Goal: Task Accomplishment & Management: Use online tool/utility

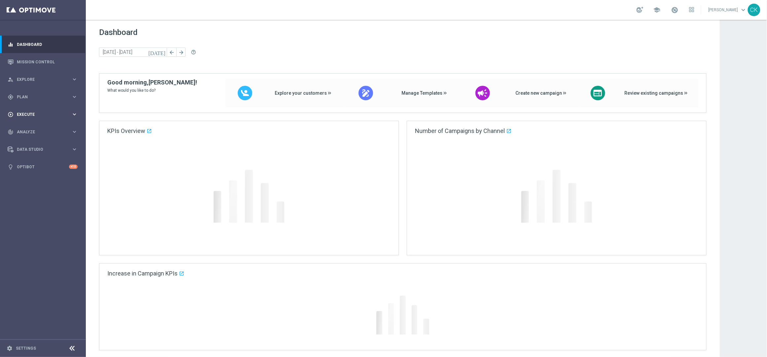
click at [27, 112] on div "play_circle_outline Execute" at bounding box center [40, 115] width 64 height 6
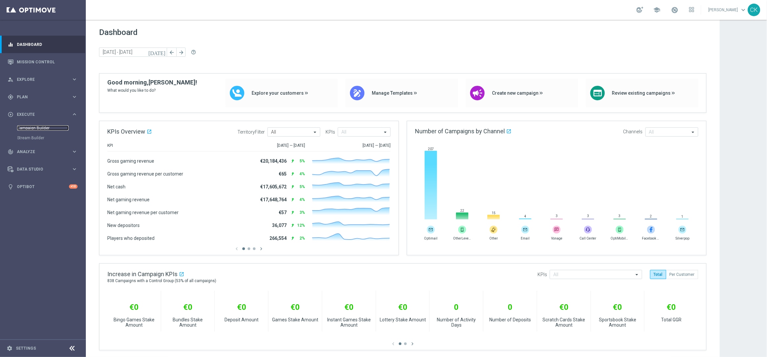
click at [26, 127] on link "Campaign Builder" at bounding box center [43, 128] width 52 height 5
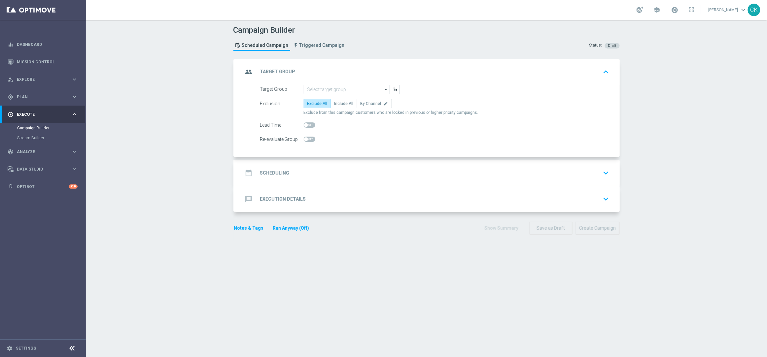
click at [252, 198] on div "message Execution Details" at bounding box center [274, 199] width 63 height 12
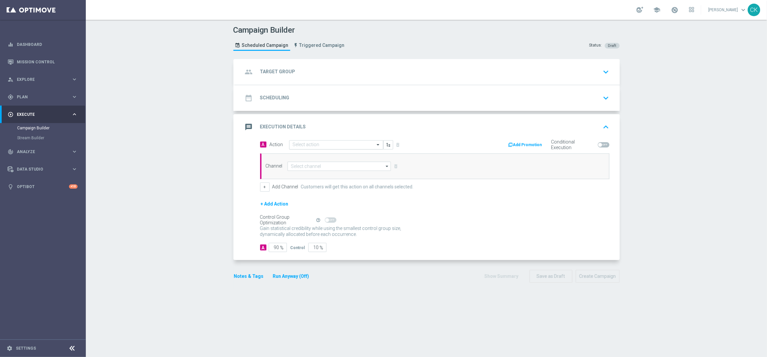
click at [314, 143] on input "text" at bounding box center [330, 145] width 74 height 6
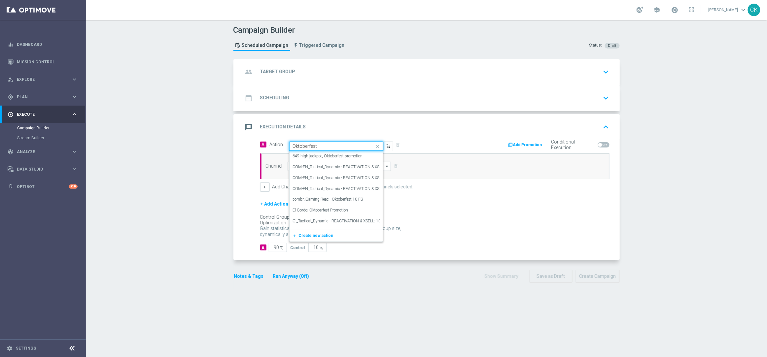
type input "Oktoberfest P"
click at [315, 198] on label "Oktoberfest Promotion EM-Themed" at bounding box center [323, 200] width 61 height 6
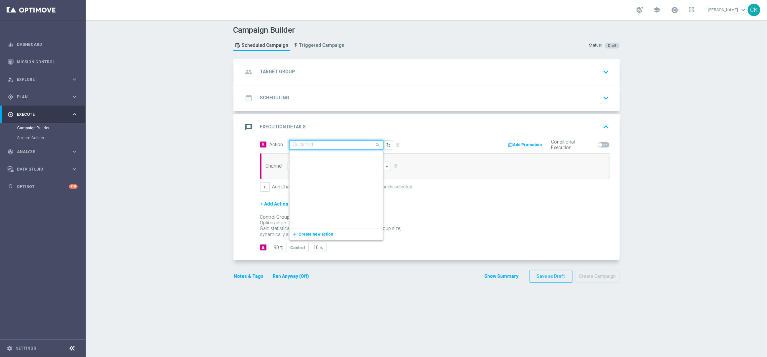
click at [357, 144] on input "text" at bounding box center [330, 145] width 74 height 6
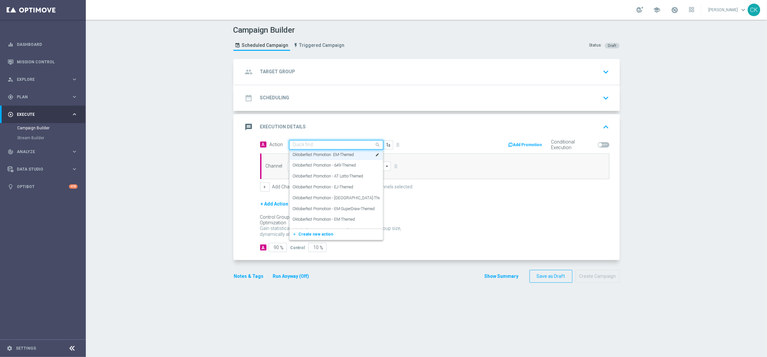
click at [357, 144] on input "text" at bounding box center [330, 145] width 74 height 6
click at [315, 186] on label "Oktoberfest Promotion - EJ-Themed" at bounding box center [323, 188] width 61 height 6
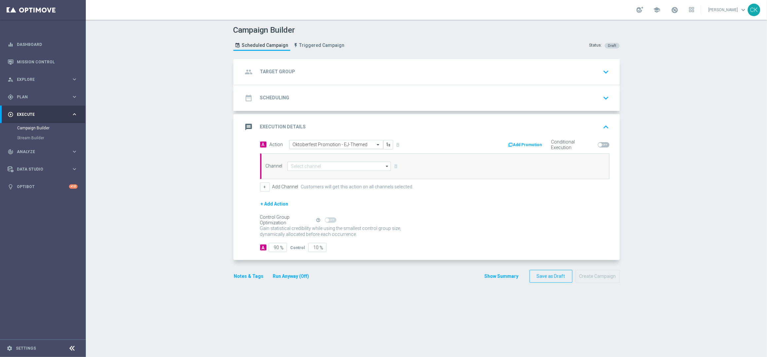
click at [332, 143] on input "text" at bounding box center [330, 145] width 74 height 6
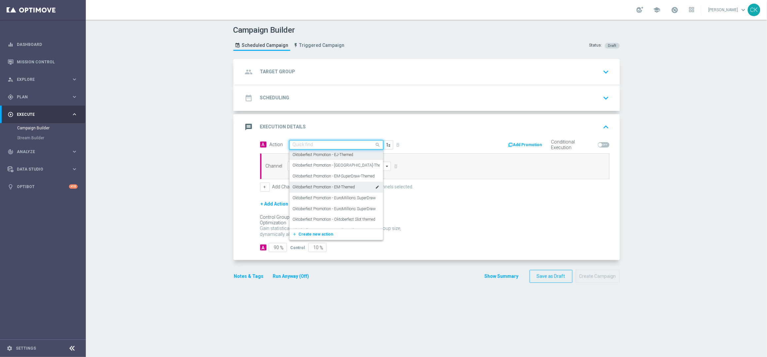
click at [330, 184] on div "Oktoberfest Promotion - EM-Themed edit" at bounding box center [336, 187] width 87 height 11
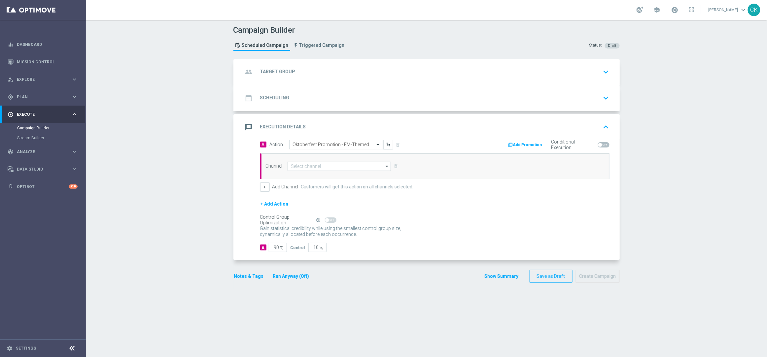
click at [354, 144] on input "text" at bounding box center [330, 145] width 74 height 6
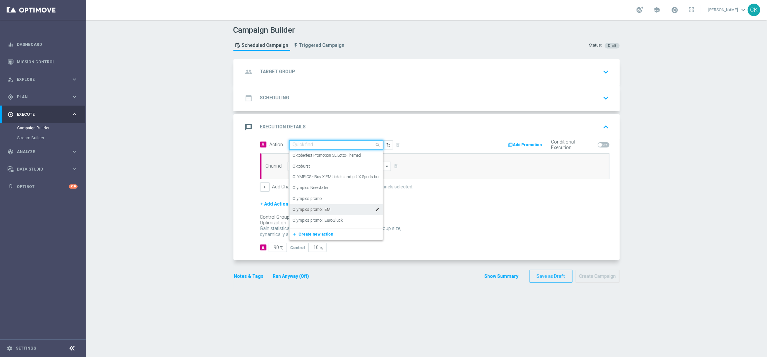
scroll to position [246346, 0]
click at [400, 112] on accordion "group Target Group keyboard_arrow_down Target Group arrow_drop_down Show Select…" at bounding box center [427, 160] width 387 height 202
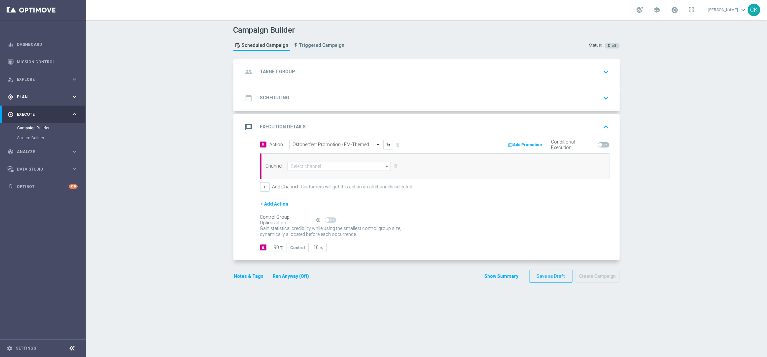
click at [25, 94] on div "gps_fixed Plan" at bounding box center [40, 97] width 64 height 6
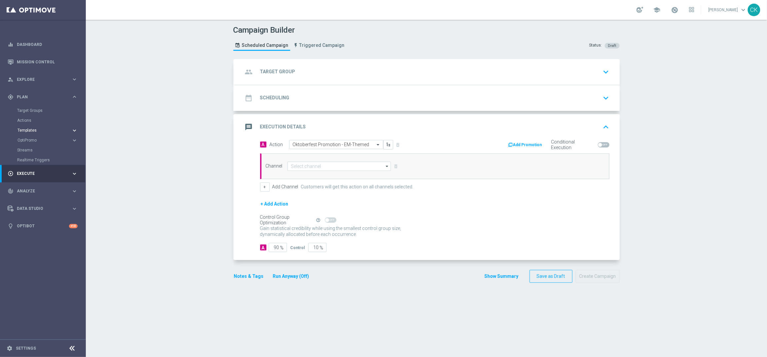
click at [28, 129] on span "Templates" at bounding box center [41, 131] width 47 height 4
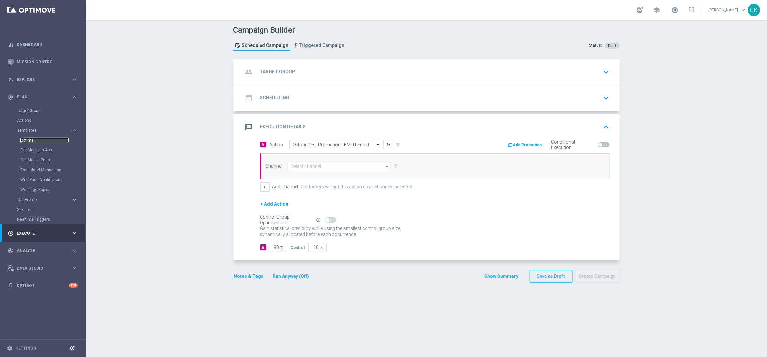
click at [28, 140] on link "Optimail" at bounding box center [44, 140] width 48 height 5
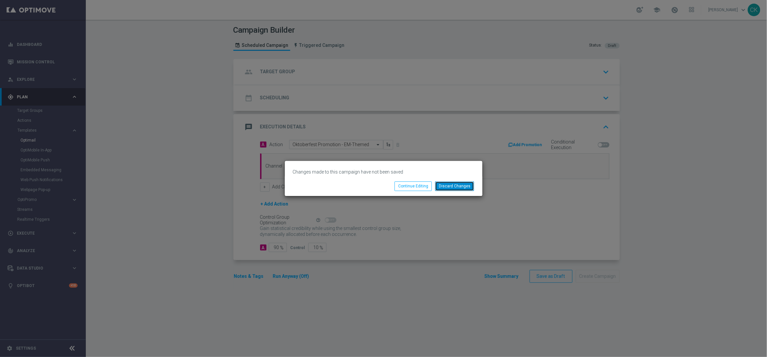
click at [461, 186] on button "Discard Changes" at bounding box center [454, 186] width 39 height 9
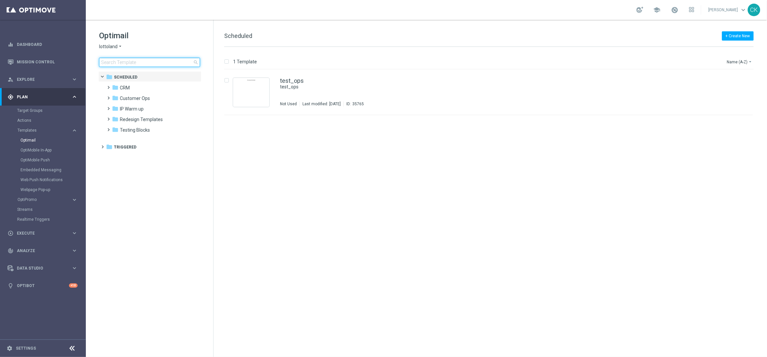
click at [128, 63] on input at bounding box center [149, 62] width 101 height 9
click at [105, 88] on div "folder CRM more_vert" at bounding box center [152, 87] width 97 height 11
click at [108, 86] on span at bounding box center [107, 84] width 3 height 3
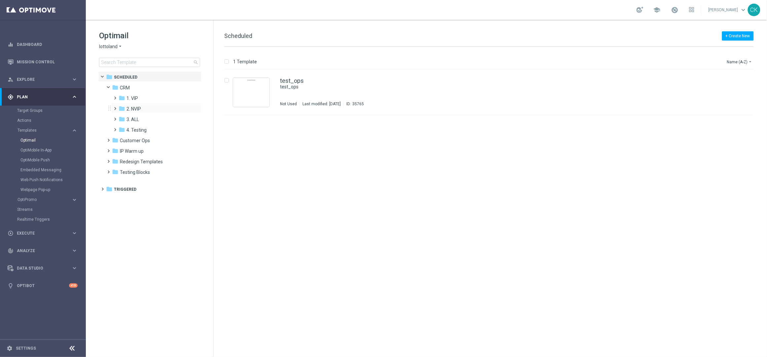
click at [115, 107] on span at bounding box center [114, 105] width 3 height 3
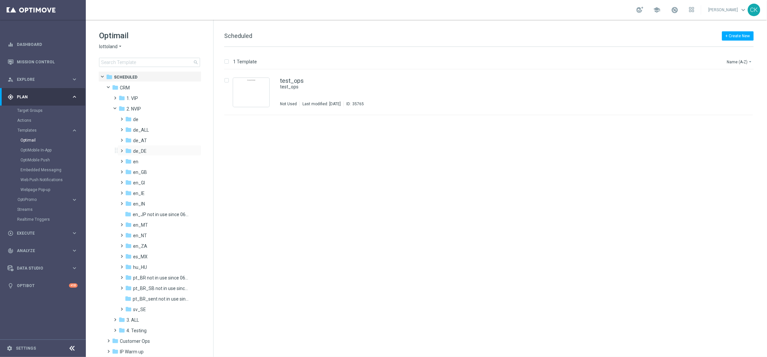
click at [121, 148] on span at bounding box center [120, 148] width 3 height 3
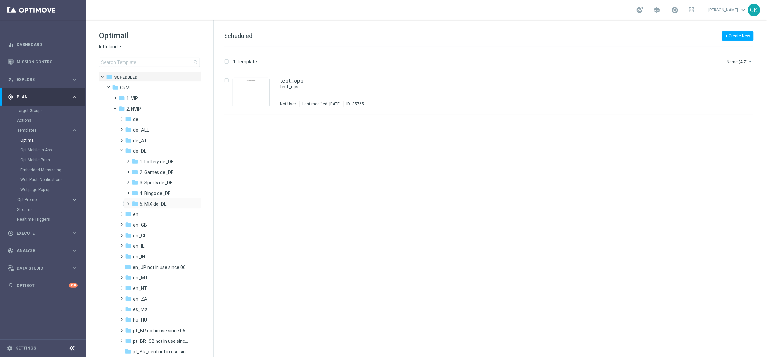
click at [128, 201] on span at bounding box center [127, 201] width 3 height 3
click at [135, 223] on span at bounding box center [133, 222] width 3 height 3
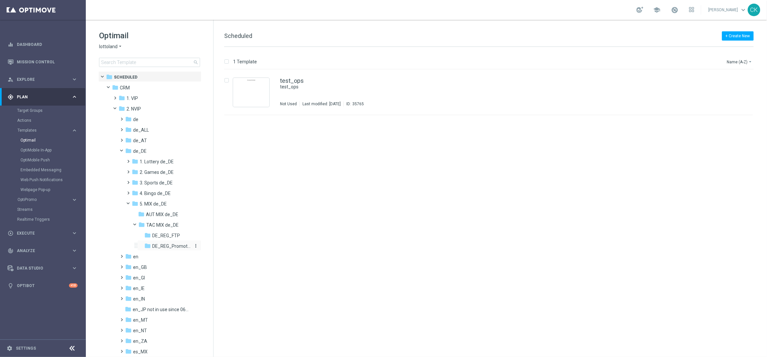
click at [170, 246] on span "DE_REG_Promotions_Seasonal" at bounding box center [171, 246] width 38 height 6
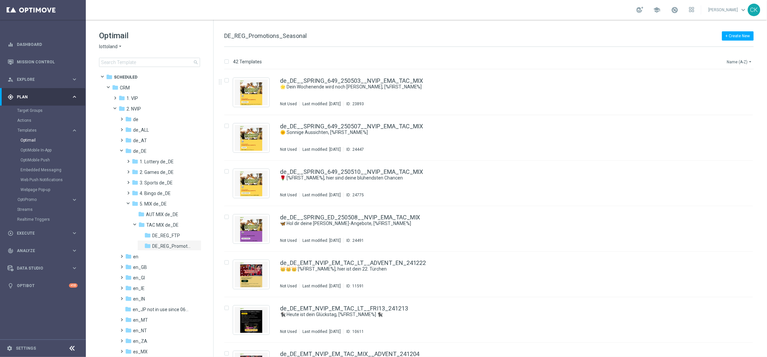
click at [753, 61] on icon "arrow_drop_down" at bounding box center [750, 61] width 5 height 5
click at [725, 90] on span "Date Modified (Newest)" at bounding box center [729, 91] width 44 height 5
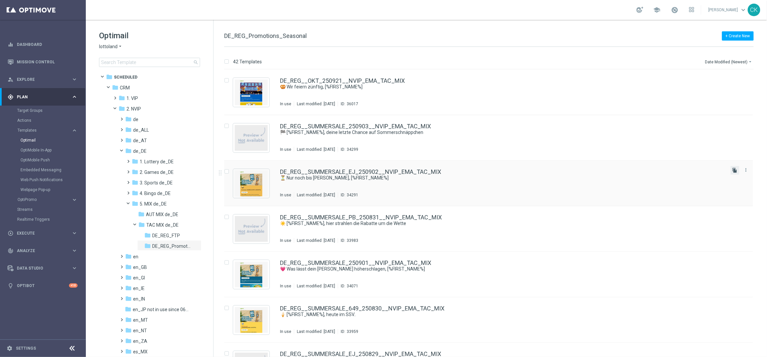
click at [736, 171] on icon "file_copy" at bounding box center [735, 170] width 5 height 5
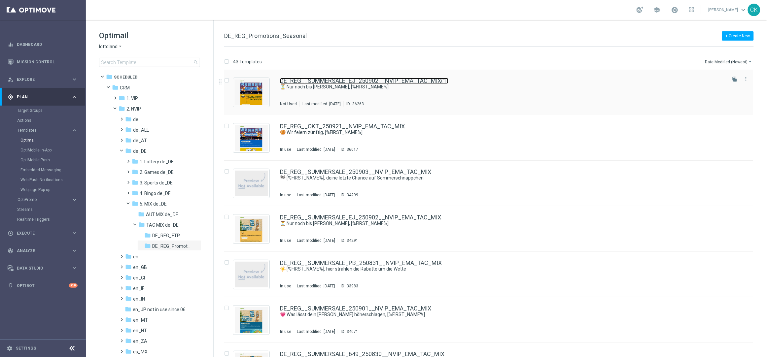
click at [337, 80] on link "DE_REG__SUMMERSALE_EJ_250902__NVIP_EMA_TAC_MIX(1)" at bounding box center [364, 81] width 168 height 6
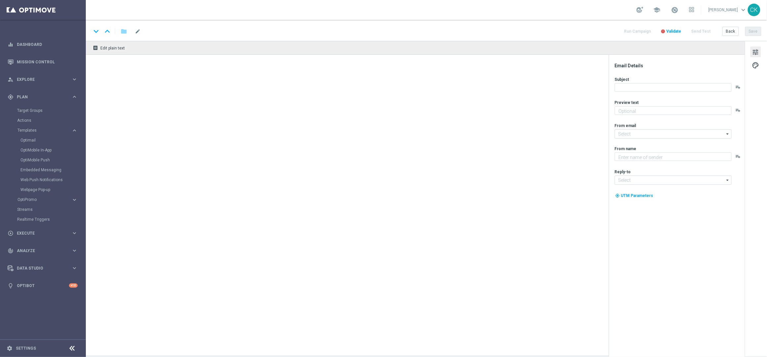
type textarea "Deine Chance auf SuperSommerAngebote."
type input "[EMAIL_ADDRESS][DOMAIN_NAME]"
type textarea "Lottoland"
type input "[EMAIL_ADDRESS][DOMAIN_NAME]"
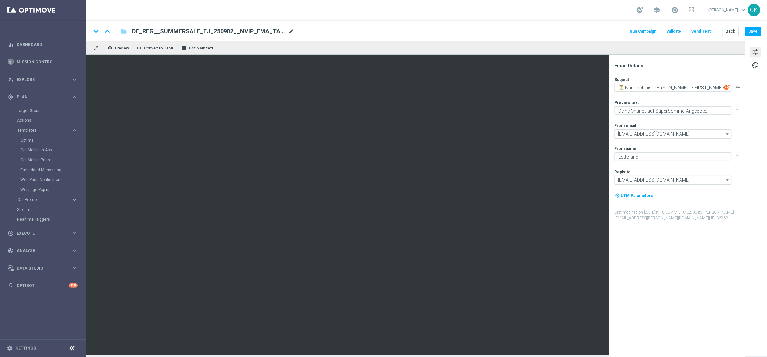
click at [291, 30] on span "mode_edit" at bounding box center [291, 31] width 6 height 6
click at [273, 29] on input "DE_REG__SUMMERSALE_EJ_250902__NVIP_EMA_TAC_MIX(1)" at bounding box center [214, 31] width 164 height 9
paste input "OKT_250923__NVIP_EMA_TAC_MIX"
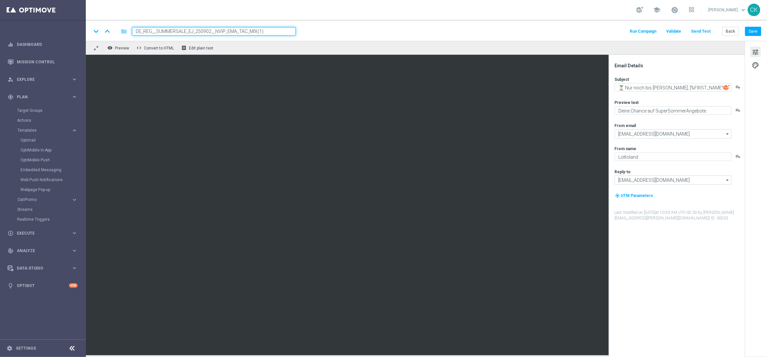
type input "DE_REG__OKT_250923__NVIP_EMA_TAC_MIX"
click at [755, 66] on span "palette" at bounding box center [756, 65] width 7 height 9
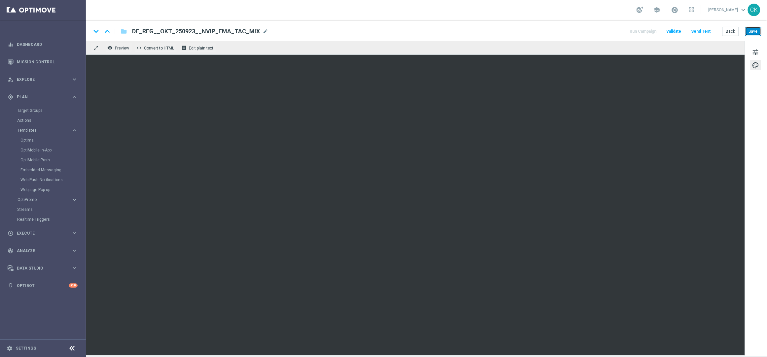
click at [756, 31] on button "Save" at bounding box center [754, 31] width 16 height 9
click at [757, 32] on button "Save" at bounding box center [754, 31] width 16 height 9
click at [707, 28] on button "Send Test" at bounding box center [701, 31] width 21 height 9
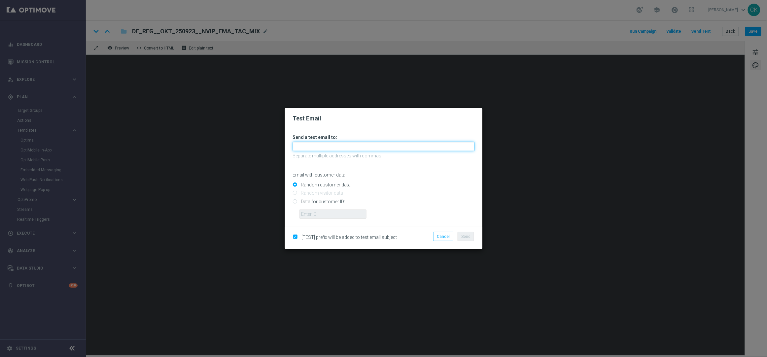
click at [393, 146] on input "text" at bounding box center [384, 146] width 182 height 9
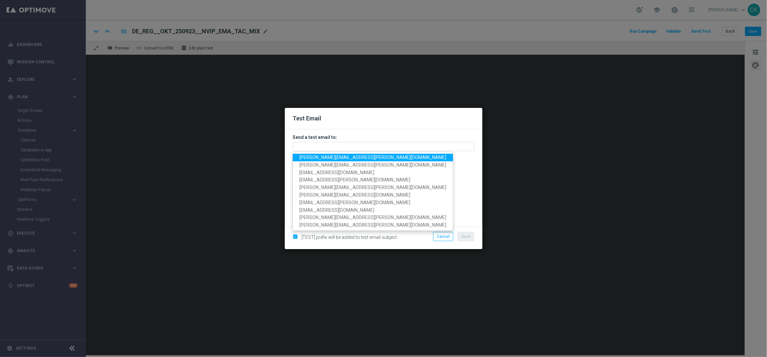
click at [364, 157] on span "[PERSON_NAME][EMAIL_ADDRESS][PERSON_NAME][DOMAIN_NAME]" at bounding box center [373, 157] width 147 height 5
type input "[PERSON_NAME][EMAIL_ADDRESS][PERSON_NAME][DOMAIN_NAME]"
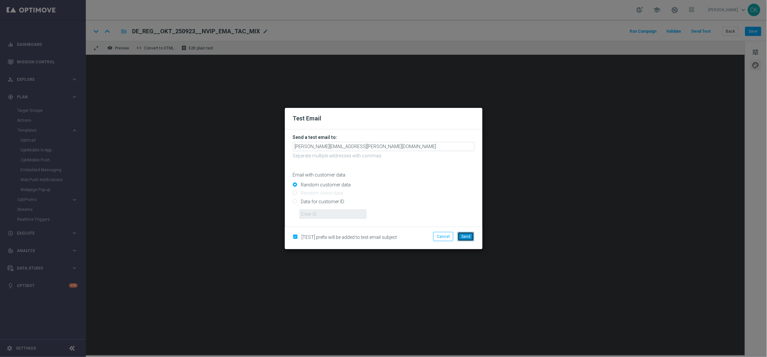
click at [467, 236] on span "Send" at bounding box center [466, 237] width 9 height 5
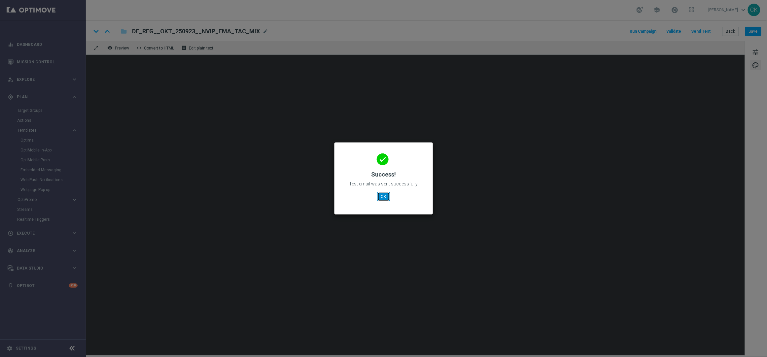
click at [383, 196] on button "OK" at bounding box center [384, 196] width 13 height 9
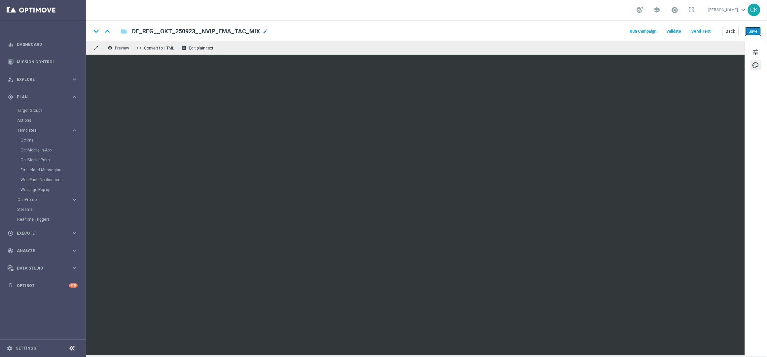
click at [753, 30] on button "Save" at bounding box center [754, 31] width 16 height 9
click at [754, 50] on span "tune" at bounding box center [756, 52] width 7 height 9
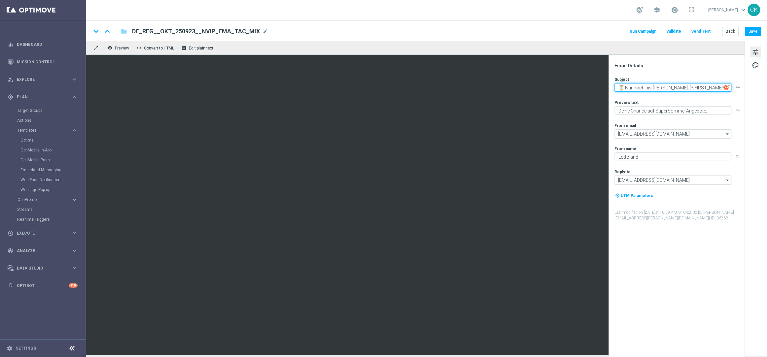
drag, startPoint x: 670, startPoint y: 88, endPoint x: 615, endPoint y: 85, distance: 54.6
click at [615, 85] on textarea "⏳ Nur noch bis [PERSON_NAME], [%FIRST_NAME%]" at bounding box center [673, 87] width 117 height 9
paste textarea "🍭 Wiesn mit Siebenfach Jackpot"
click at [672, 89] on textarea "🍭 Wiesn mit Siebenfach Jackpot [%FIRST_NAME%]" at bounding box center [673, 87] width 117 height 9
click at [680, 89] on textarea "🍭 Wiesn mit Rekord-Jackpot [%FIRST_NAME%]" at bounding box center [673, 87] width 117 height 9
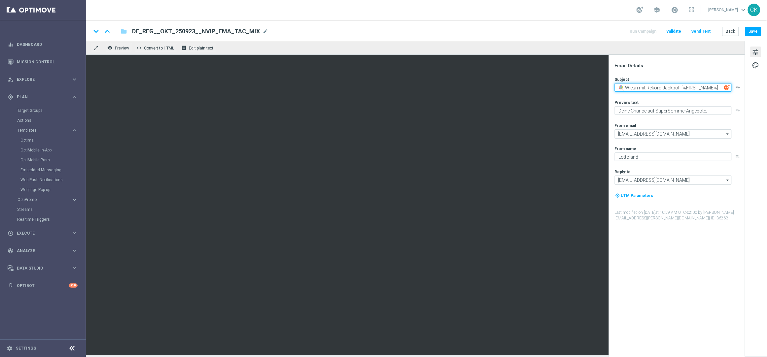
type textarea "🍭 Wiesn mit Rekord-Jackpot, [%FIRST_NAME%]"
type textarea "50 % Rabatt auf 100 Extra-Chancen."
click at [645, 88] on textarea "🍭 Wiesn mit Rekord-Jackpot, [%FIRST_NAME%]" at bounding box center [673, 87] width 117 height 9
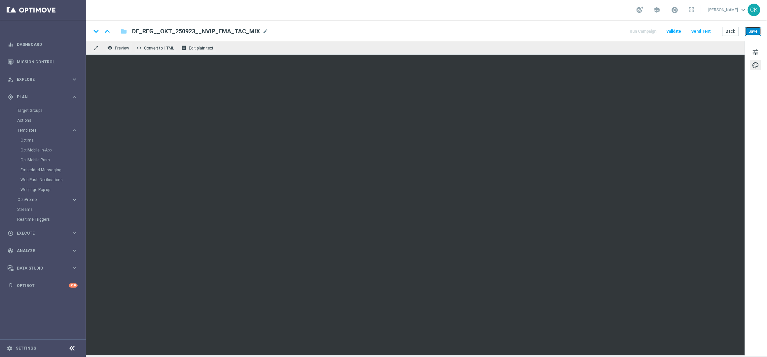
click at [754, 31] on button "Save" at bounding box center [754, 31] width 16 height 9
click at [757, 34] on button "Save" at bounding box center [754, 31] width 16 height 9
click at [701, 30] on button "Send Test" at bounding box center [701, 31] width 21 height 9
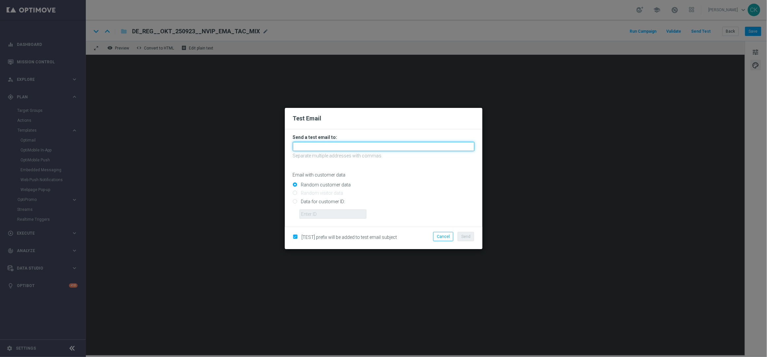
click at [329, 148] on input "text" at bounding box center [384, 146] width 182 height 9
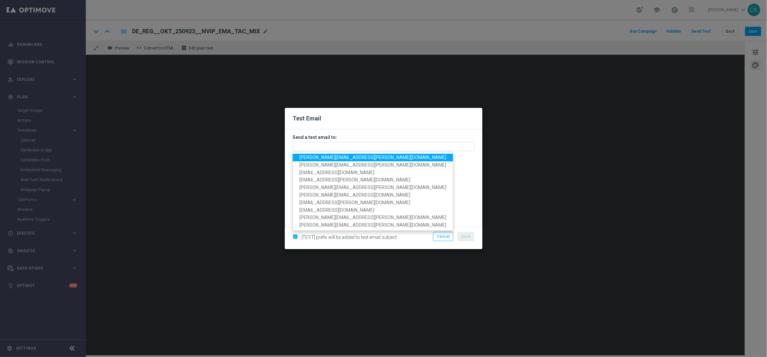
click at [328, 156] on span "[PERSON_NAME][EMAIL_ADDRESS][PERSON_NAME][DOMAIN_NAME]" at bounding box center [373, 157] width 147 height 5
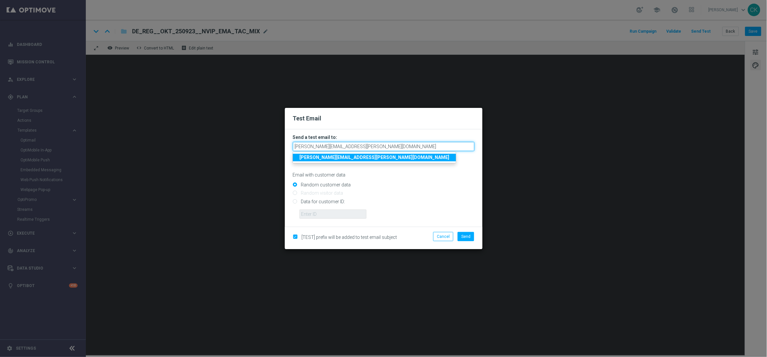
click at [393, 147] on input "[PERSON_NAME][EMAIL_ADDRESS][PERSON_NAME][DOMAIN_NAME]" at bounding box center [384, 146] width 182 height 9
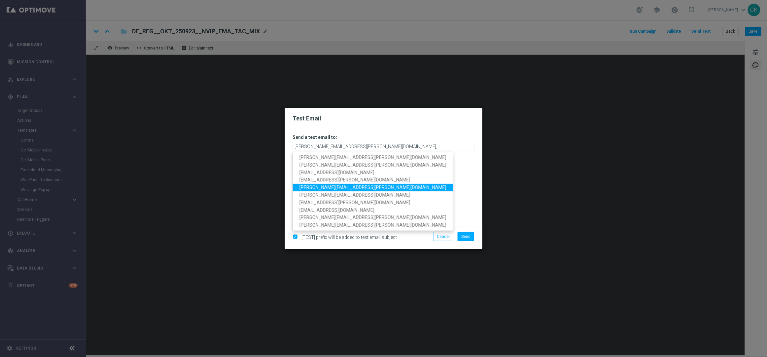
click at [345, 186] on span "[PERSON_NAME][EMAIL_ADDRESS][PERSON_NAME][DOMAIN_NAME]" at bounding box center [373, 187] width 147 height 5
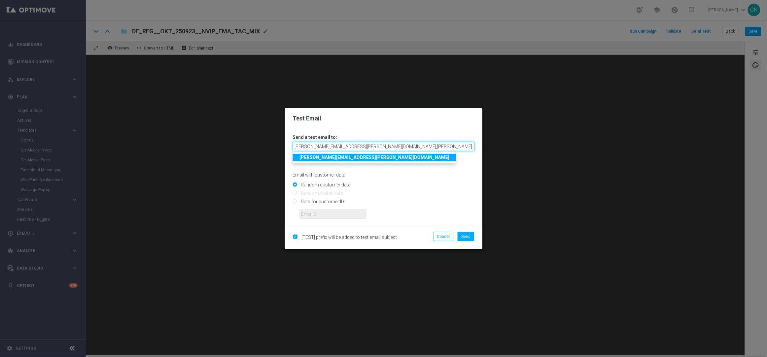
click at [451, 146] on input "[PERSON_NAME][EMAIL_ADDRESS][PERSON_NAME][DOMAIN_NAME],[PERSON_NAME][DOMAIN_NAM…" at bounding box center [384, 146] width 182 height 9
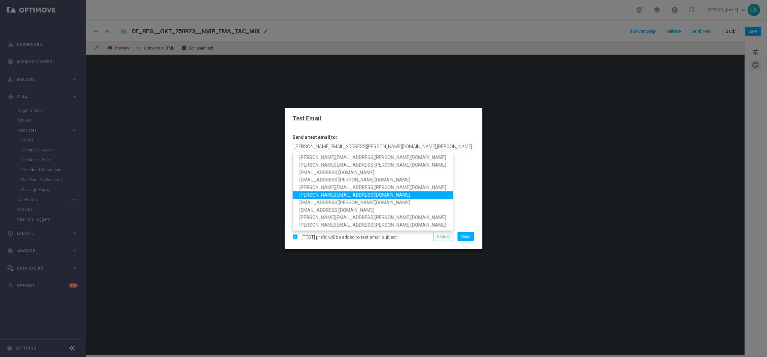
click at [354, 193] on span "[PERSON_NAME][EMAIL_ADDRESS][DOMAIN_NAME]" at bounding box center [355, 195] width 111 height 5
type input "[PERSON_NAME][EMAIL_ADDRESS][PERSON_NAME][DOMAIN_NAME],[PERSON_NAME][DOMAIN_NAM…"
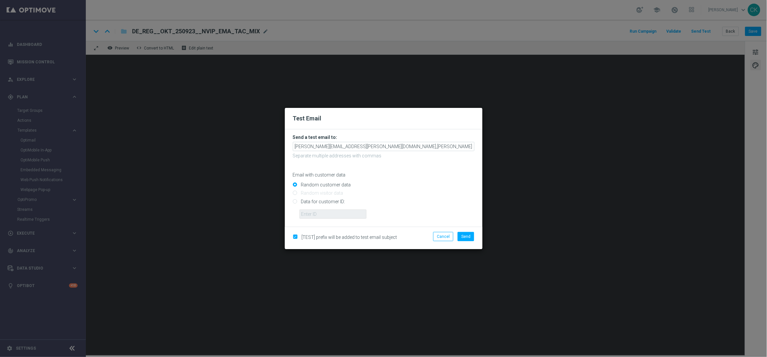
click at [316, 200] on input "Data for customer ID:" at bounding box center [384, 204] width 182 height 9
radio input "true"
click at [316, 210] on input "text" at bounding box center [333, 214] width 67 height 9
type input "14586067"
click at [466, 235] on span "Send" at bounding box center [466, 237] width 9 height 5
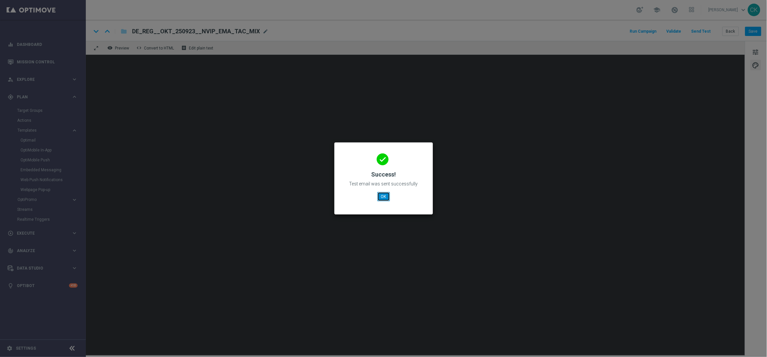
click at [382, 197] on button "OK" at bounding box center [384, 196] width 13 height 9
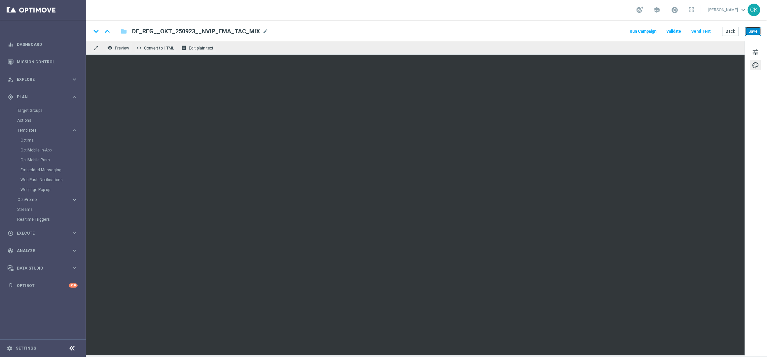
click at [755, 32] on button "Save" at bounding box center [754, 31] width 16 height 9
click at [757, 29] on button "Save" at bounding box center [754, 31] width 16 height 9
click at [733, 33] on button "Back" at bounding box center [731, 31] width 17 height 9
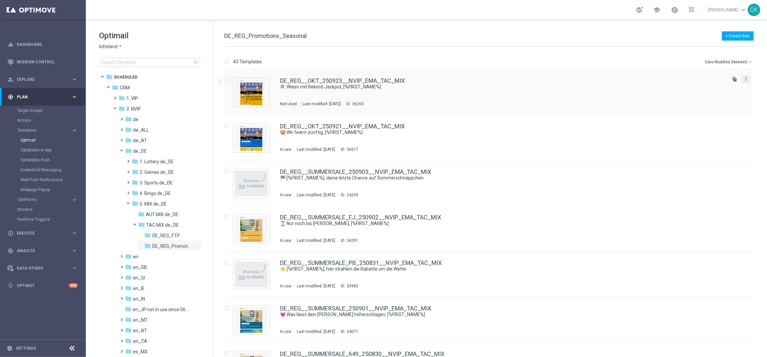
click at [748, 77] on icon "more_vert" at bounding box center [746, 78] width 5 height 5
click at [723, 94] on div "Copy To" at bounding box center [719, 95] width 40 height 5
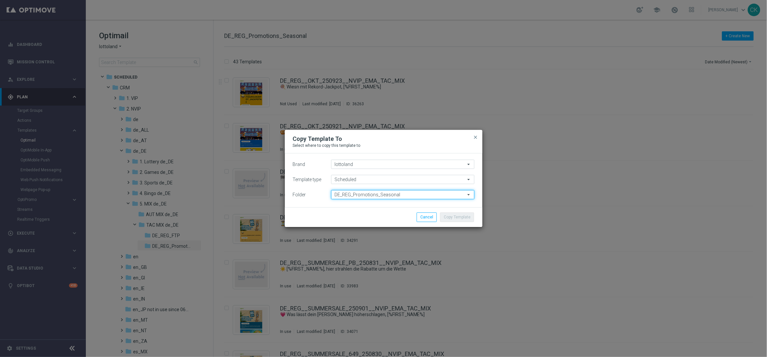
click at [412, 193] on input "DE_REG_Promotions_Seasonal" at bounding box center [402, 194] width 143 height 9
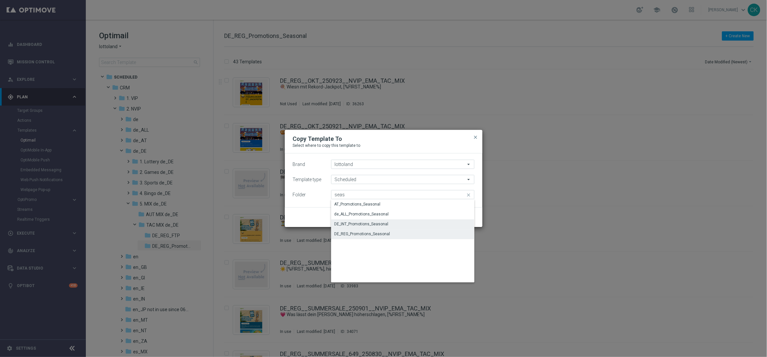
click at [367, 223] on div "DE_INT_Promotions_Seasonal" at bounding box center [362, 224] width 54 height 6
type input "DE_INT_Promotions_Seasonal"
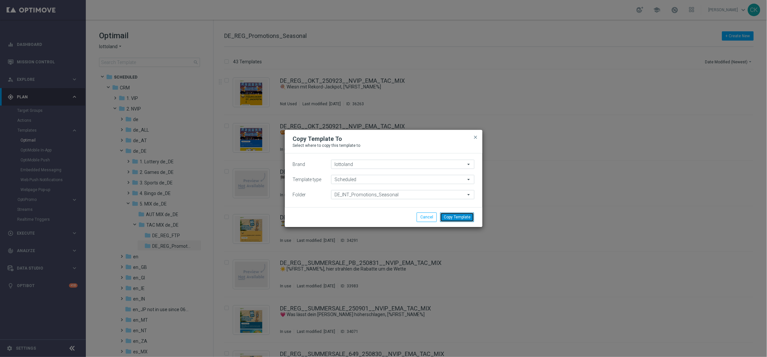
click at [462, 218] on button "Copy Template" at bounding box center [457, 217] width 34 height 9
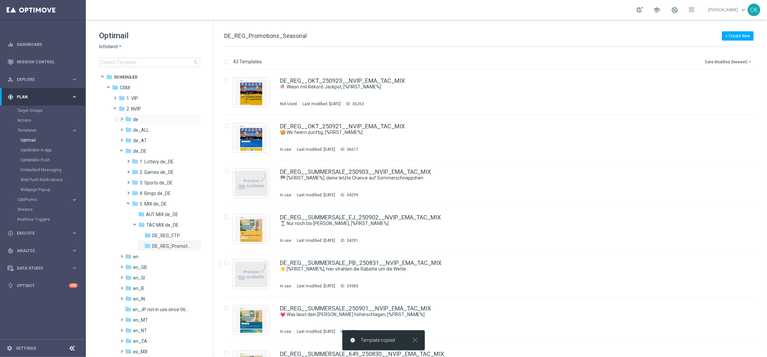
click at [120, 117] on span at bounding box center [120, 116] width 3 height 3
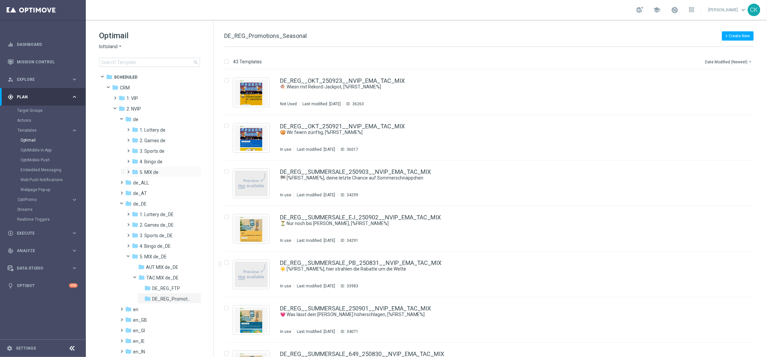
click at [127, 169] on span at bounding box center [127, 169] width 3 height 3
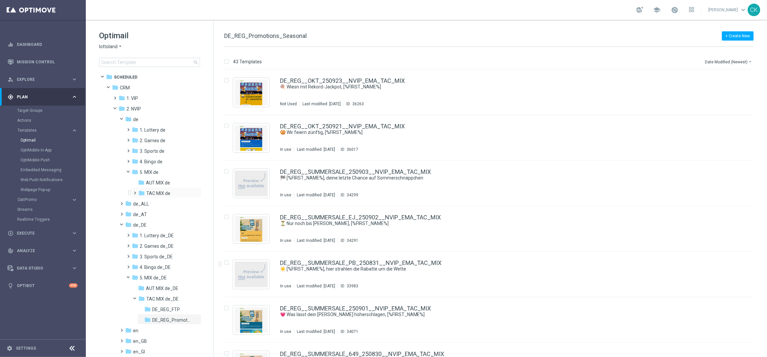
click at [135, 192] on span at bounding box center [133, 190] width 3 height 3
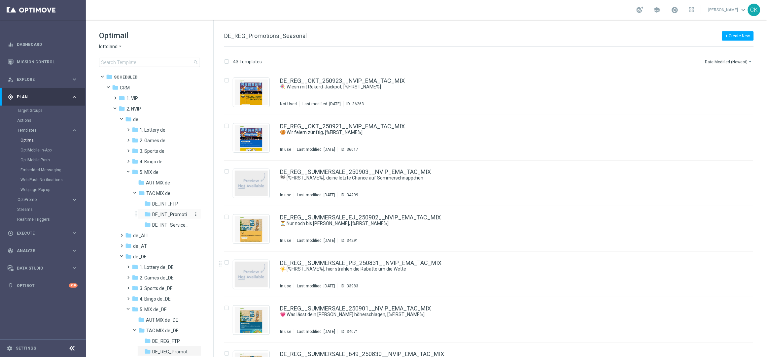
click at [181, 214] on span "DE_INT_Promotions_Seasonal" at bounding box center [171, 215] width 38 height 6
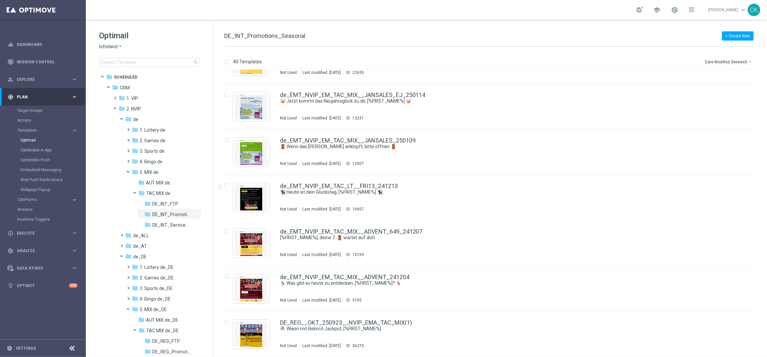
scroll to position [1535, 0]
click at [328, 322] on link "DE_REG__OKT_250923__NVIP_EMA_TAC_MIX(1)" at bounding box center [346, 323] width 132 height 6
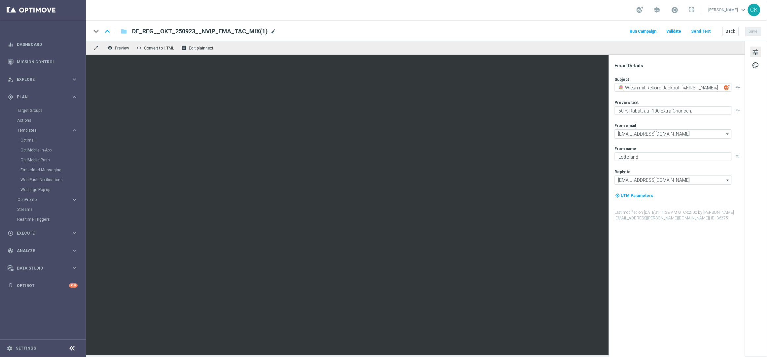
click at [271, 29] on span "mode_edit" at bounding box center [274, 31] width 6 height 6
click at [249, 29] on input "DE_REG__OKT_250923__NVIP_EMA_TAC_MIX(1)" at bounding box center [214, 31] width 164 height 9
paste input "INT__OKT_250923__NVIP_EMA_TAC_MIX"
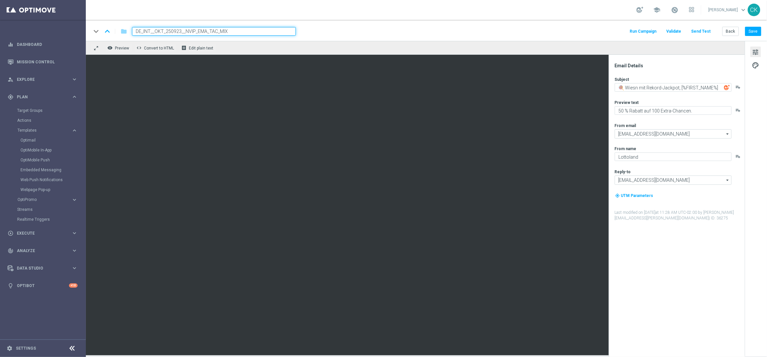
type input "DE_INT__OKT_250923__NVIP_EMA_TAC_MIX"
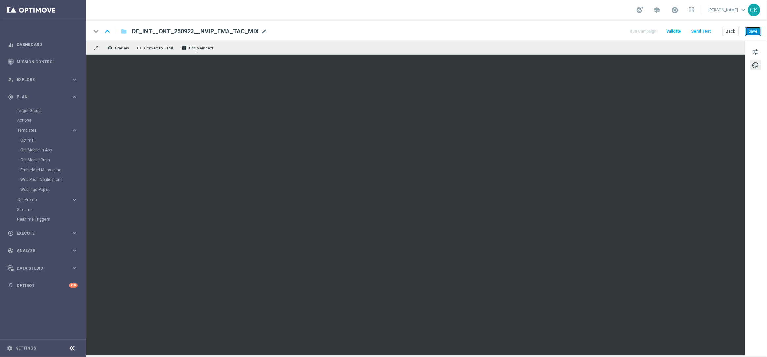
click at [759, 30] on button "Save" at bounding box center [754, 31] width 16 height 9
click at [759, 29] on button "Save" at bounding box center [754, 31] width 16 height 9
click at [755, 34] on button "Save" at bounding box center [754, 31] width 16 height 9
click at [758, 30] on button "Save" at bounding box center [754, 31] width 16 height 9
click at [729, 30] on button "Back" at bounding box center [731, 31] width 17 height 9
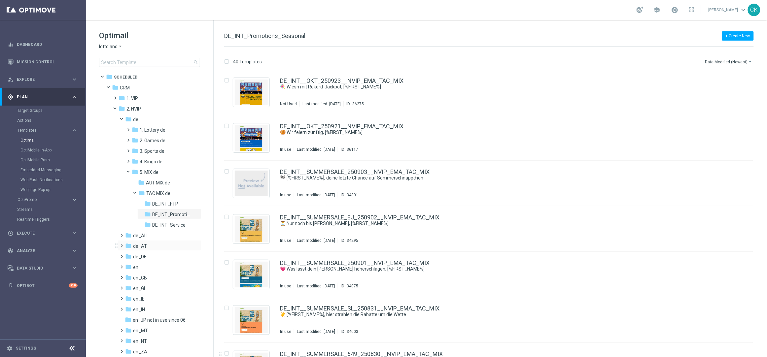
click at [121, 244] on span at bounding box center [120, 243] width 3 height 3
click at [129, 297] on span at bounding box center [127, 296] width 3 height 3
click at [133, 318] on span at bounding box center [133, 317] width 3 height 3
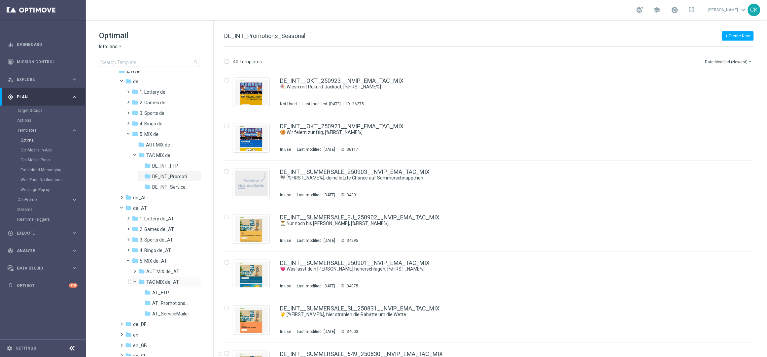
scroll to position [38, 0]
click at [161, 302] on span "AT_Promotions_Seasonal" at bounding box center [171, 303] width 38 height 6
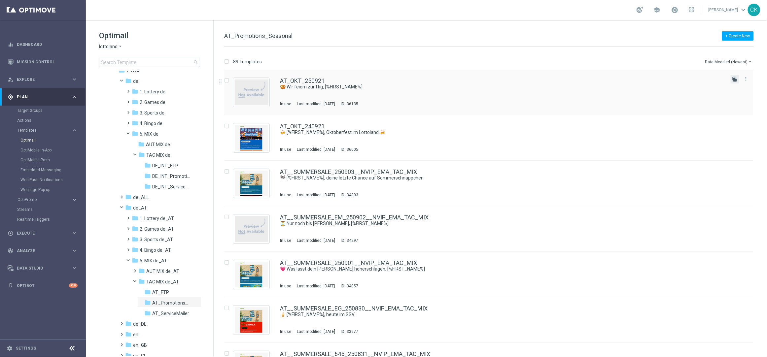
click at [734, 79] on icon "file_copy" at bounding box center [735, 79] width 5 height 5
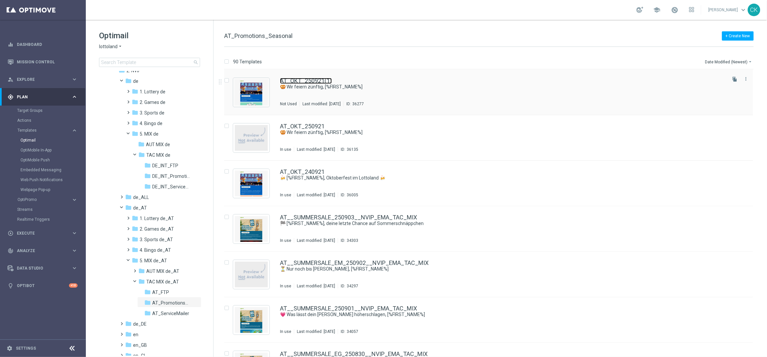
click at [311, 81] on link "AT_OKT_250921(1)" at bounding box center [306, 81] width 52 height 6
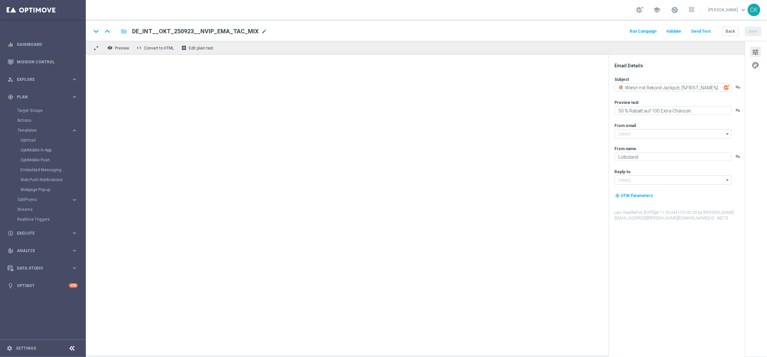
type input "[EMAIL_ADDRESS][DOMAIN_NAME]"
type input "AT_OKT_250921(1)"
type textarea "🥨 Wir feiern zünftig, [%FIRST_NAME%]"
type textarea "[PERSON_NAME] am [PERSON_NAME]."
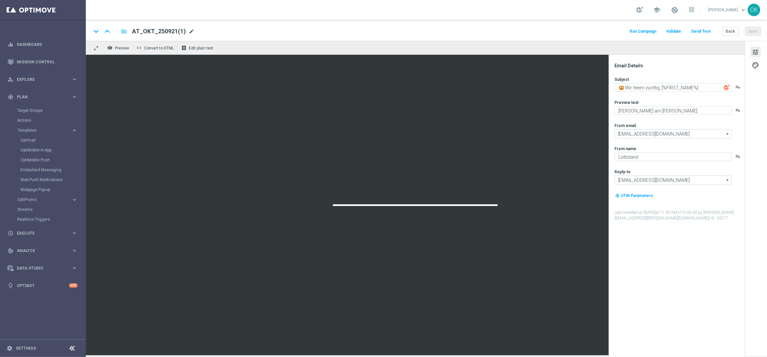
click at [189, 29] on span "mode_edit" at bounding box center [192, 31] width 6 height 6
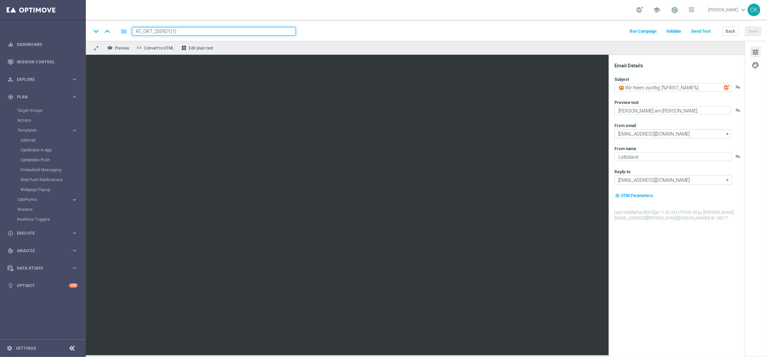
click at [189, 29] on input "AT_OKT_250921(1)" at bounding box center [214, 31] width 164 height 9
paste input "3"
type input "AT_OKT_250923"
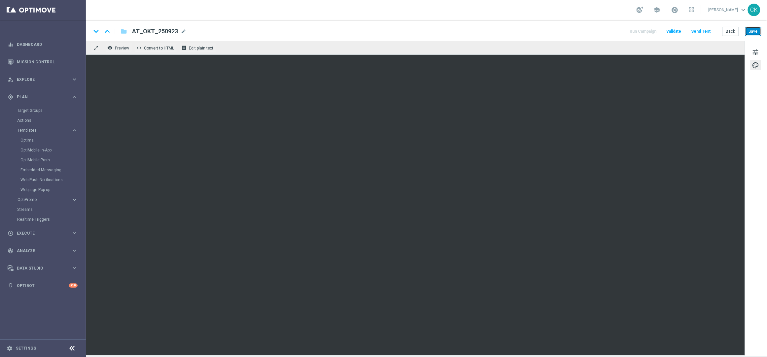
click at [755, 32] on button "Save" at bounding box center [754, 31] width 16 height 9
click at [757, 49] on span "tune" at bounding box center [756, 52] width 7 height 9
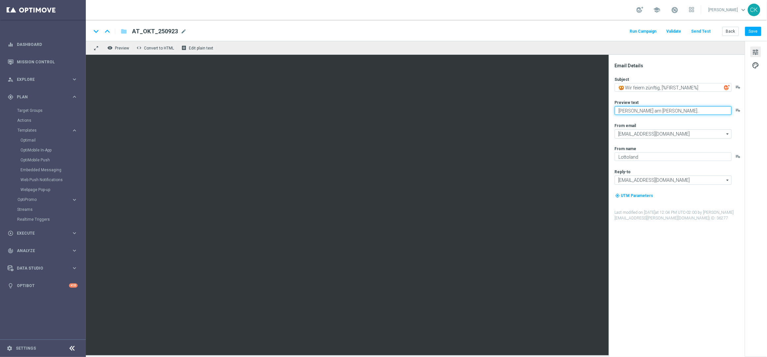
click at [687, 112] on textarea "[PERSON_NAME] am [PERSON_NAME]." at bounding box center [673, 110] width 117 height 9
paste textarea "50 % Rabatt auf 100 Extra-Chancen"
type textarea "50 % Rabatt auf 100 Extra-Chancen."
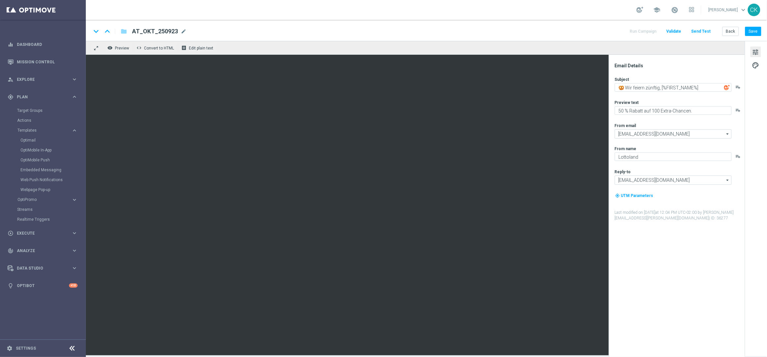
click at [666, 123] on div "From email" at bounding box center [679, 125] width 129 height 5
click at [668, 88] on textarea "🥨 Wir feiern zünftig, [%FIRST_NAME%]" at bounding box center [673, 87] width 117 height 9
paste textarea "Wiesn mit Rekord-Jackpot"
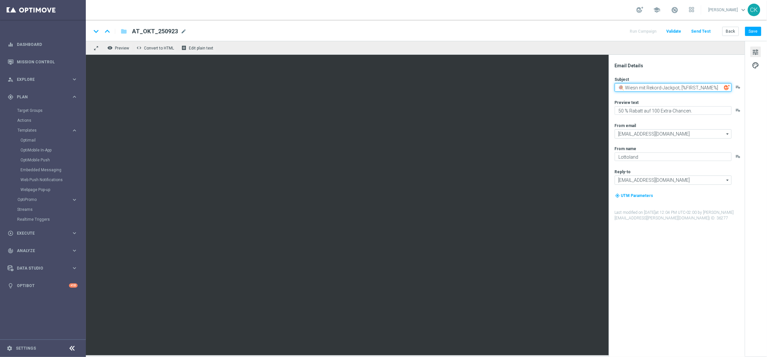
click at [679, 87] on textarea "🍭 Wiesn mit Rekord-Jackpot, [%FIRST_NAME%]" at bounding box center [673, 87] width 117 height 9
click at [664, 88] on textarea "🍭 Wiesn mit Rekord-Jackpots, [%FIRST_NAME%]" at bounding box center [673, 87] width 117 height 9
click at [643, 87] on textarea "🍭 Wiesn mit Jackpots, [%FIRST_NAME%]" at bounding box center [673, 87] width 117 height 9
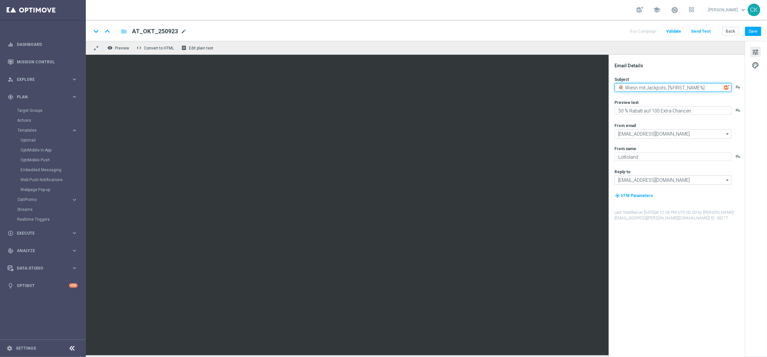
type textarea "🍭 Wiesn mit Jackpots, [%FIRST_NAME%]"
click at [756, 30] on button "Save" at bounding box center [754, 31] width 16 height 9
click at [757, 62] on span "palette" at bounding box center [756, 65] width 7 height 9
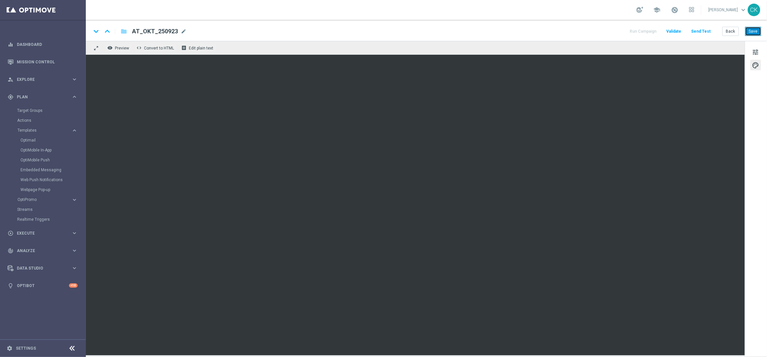
click at [754, 32] on button "Save" at bounding box center [754, 31] width 16 height 9
click at [707, 29] on button "Send Test" at bounding box center [701, 31] width 21 height 9
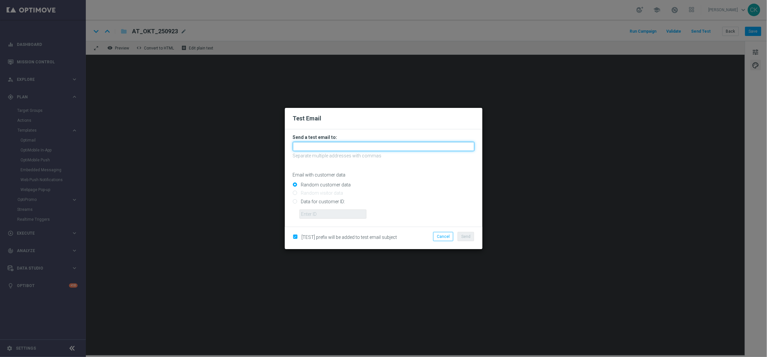
click at [334, 146] on input "text" at bounding box center [384, 146] width 182 height 9
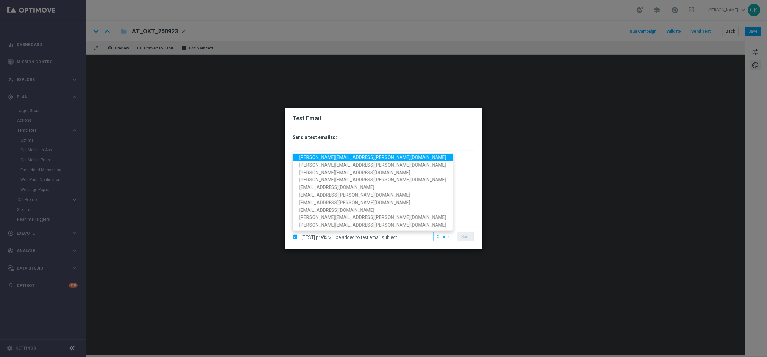
click at [339, 157] on span "[PERSON_NAME][EMAIL_ADDRESS][PERSON_NAME][DOMAIN_NAME]" at bounding box center [373, 157] width 147 height 5
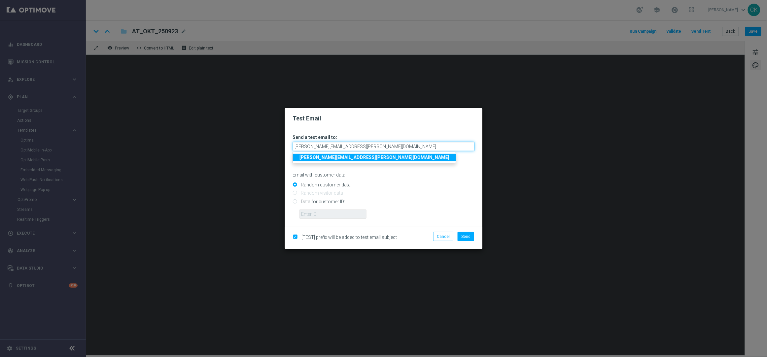
click at [400, 148] on input "[PERSON_NAME][EMAIL_ADDRESS][PERSON_NAME][DOMAIN_NAME]" at bounding box center [384, 146] width 182 height 9
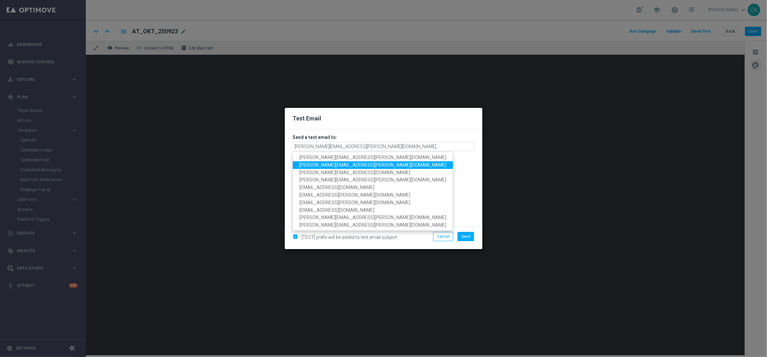
click at [365, 166] on span "[PERSON_NAME][EMAIL_ADDRESS][PERSON_NAME][DOMAIN_NAME]" at bounding box center [373, 165] width 147 height 5
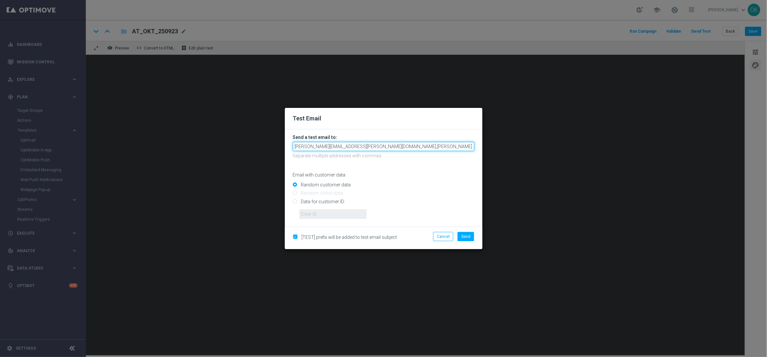
click at [453, 147] on input "[PERSON_NAME][EMAIL_ADDRESS][PERSON_NAME][DOMAIN_NAME],[PERSON_NAME][DOMAIN_NAM…" at bounding box center [384, 146] width 182 height 9
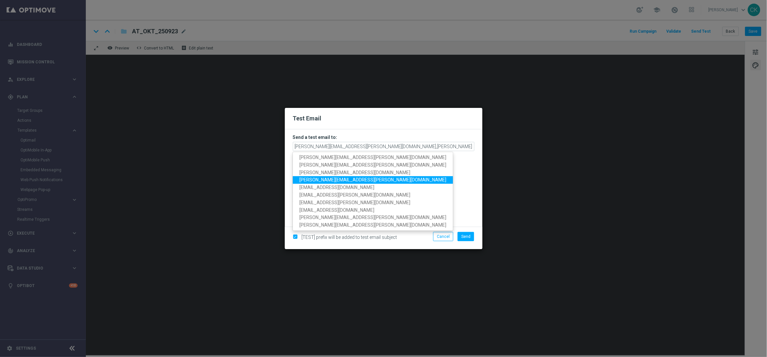
click at [354, 180] on span "[PERSON_NAME][EMAIL_ADDRESS][PERSON_NAME][DOMAIN_NAME]" at bounding box center [373, 179] width 147 height 5
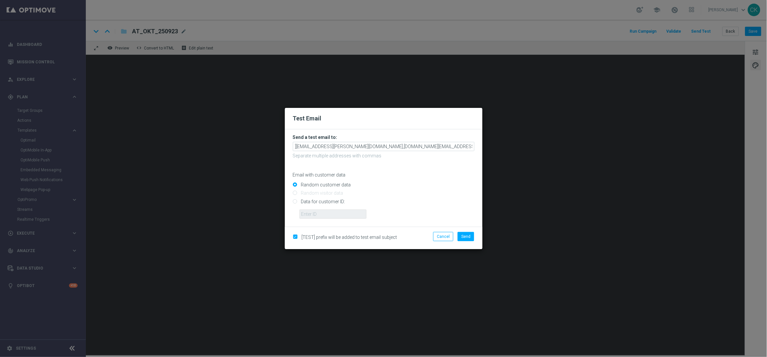
scroll to position [0, 34]
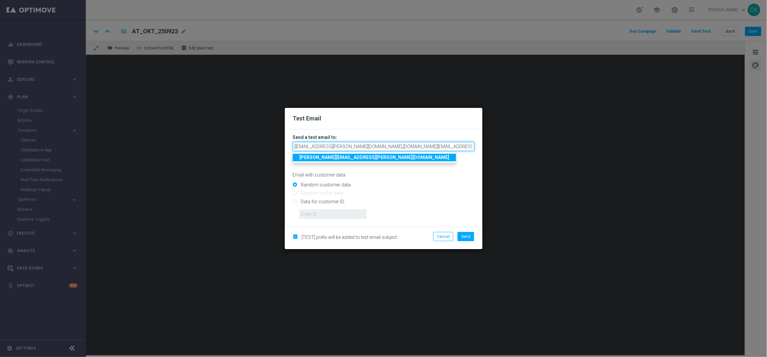
click at [472, 147] on input "[PERSON_NAME][EMAIL_ADDRESS][PERSON_NAME][DOMAIN_NAME],[DOMAIN_NAME][EMAIL_ADDR…" at bounding box center [384, 146] width 182 height 9
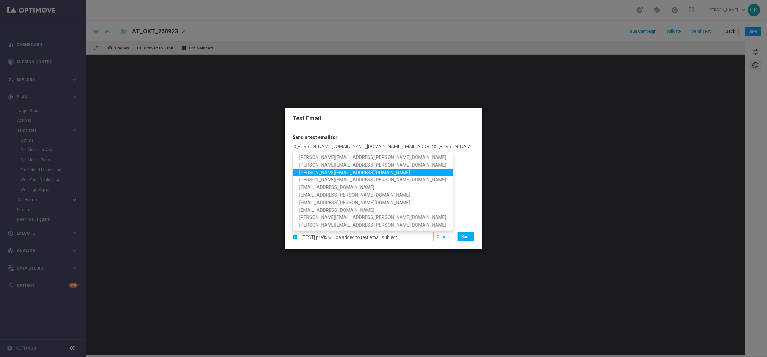
click at [341, 170] on span "[PERSON_NAME][EMAIL_ADDRESS][DOMAIN_NAME]" at bounding box center [355, 172] width 111 height 5
type input "[PERSON_NAME][EMAIL_ADDRESS][PERSON_NAME][DOMAIN_NAME],[PERSON_NAME][DOMAIN_NAM…"
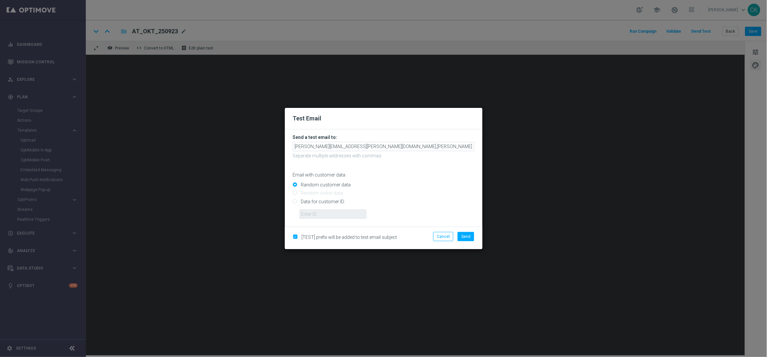
click at [326, 201] on input "Data for customer ID:" at bounding box center [384, 204] width 182 height 9
radio input "true"
click at [326, 212] on input "text" at bounding box center [333, 214] width 67 height 9
type input "14586067"
click at [466, 236] on span "Send" at bounding box center [466, 237] width 9 height 5
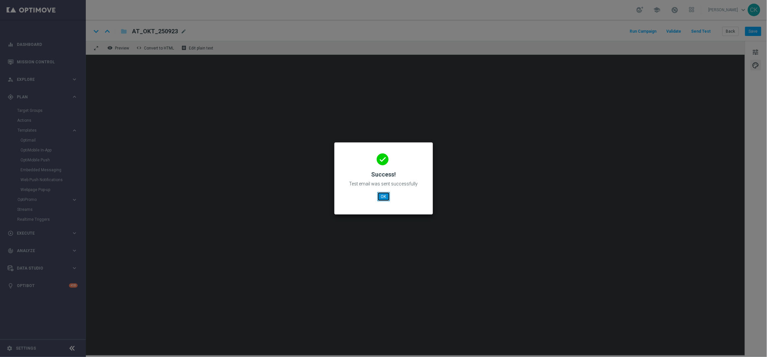
click at [383, 196] on button "OK" at bounding box center [384, 196] width 13 height 9
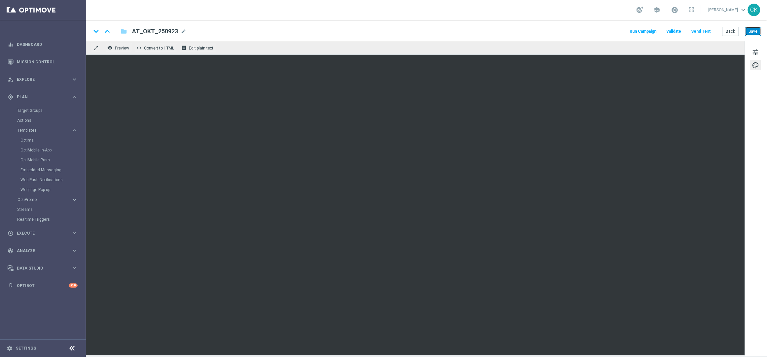
click at [750, 31] on button "Save" at bounding box center [754, 31] width 16 height 9
click at [737, 30] on button "Back" at bounding box center [731, 31] width 17 height 9
